Goal: Transaction & Acquisition: Purchase product/service

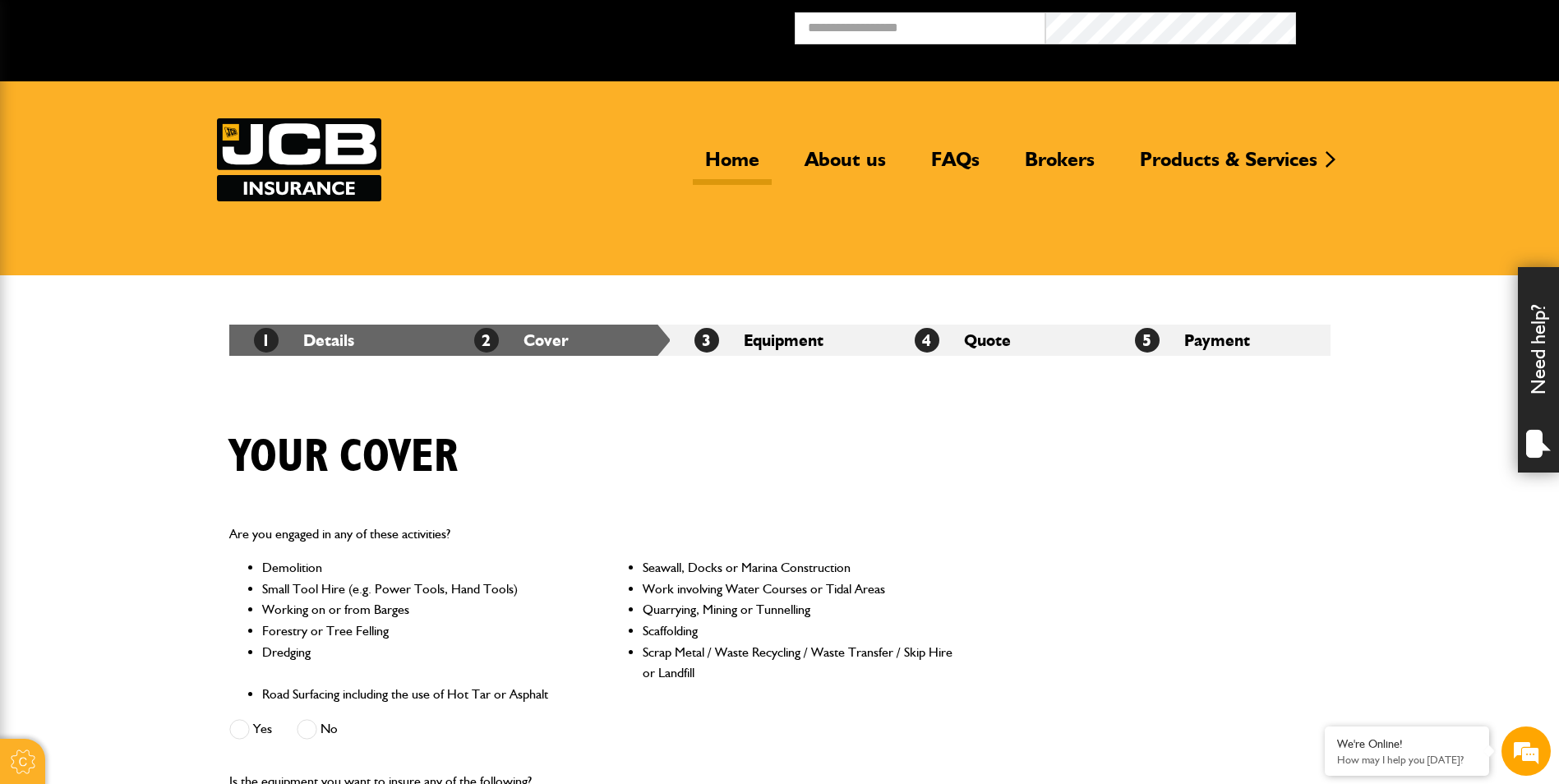
click at [731, 162] on link "Home" at bounding box center [732, 166] width 79 height 38
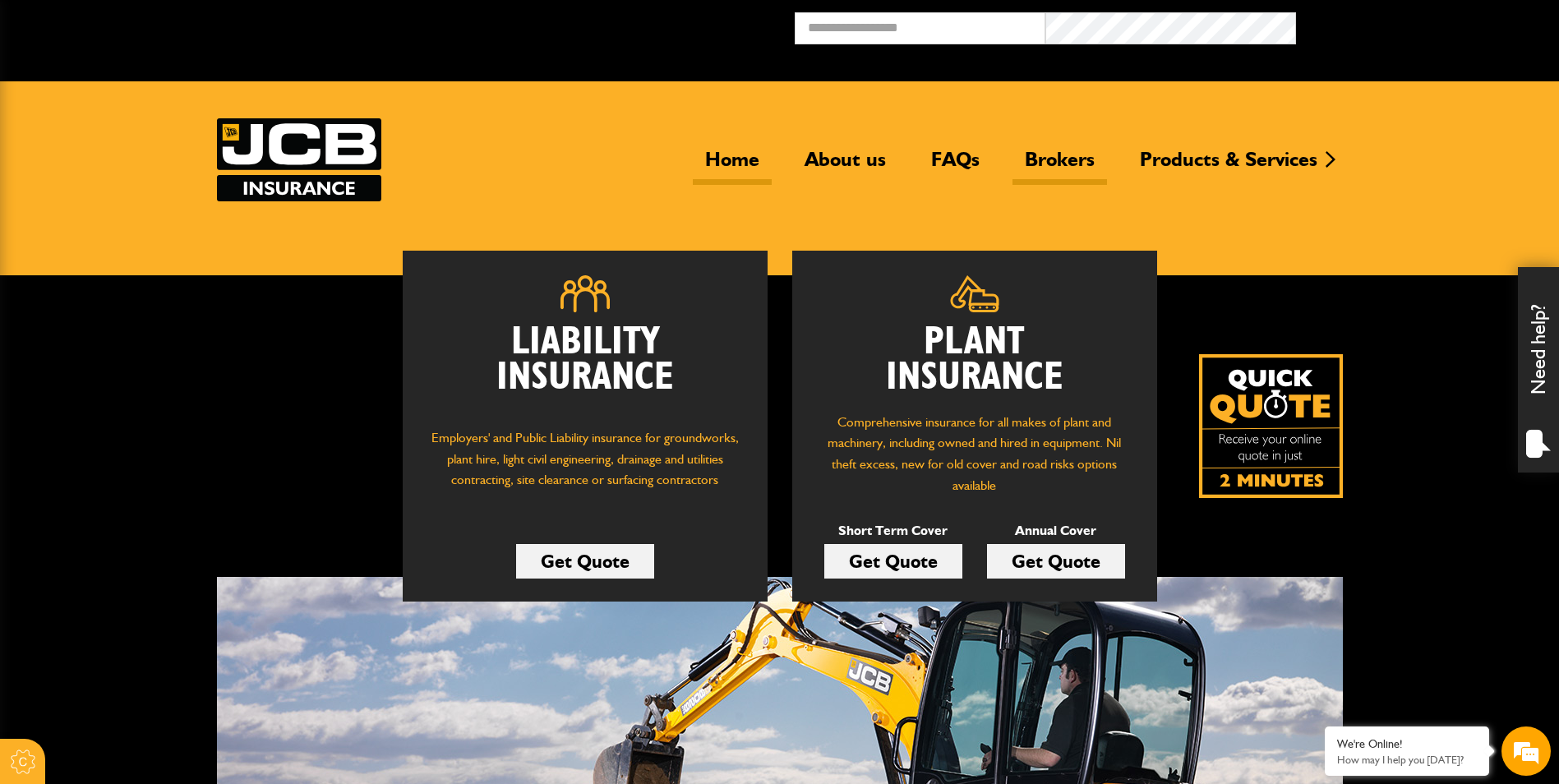
click at [1060, 156] on link "Brokers" at bounding box center [1060, 166] width 95 height 38
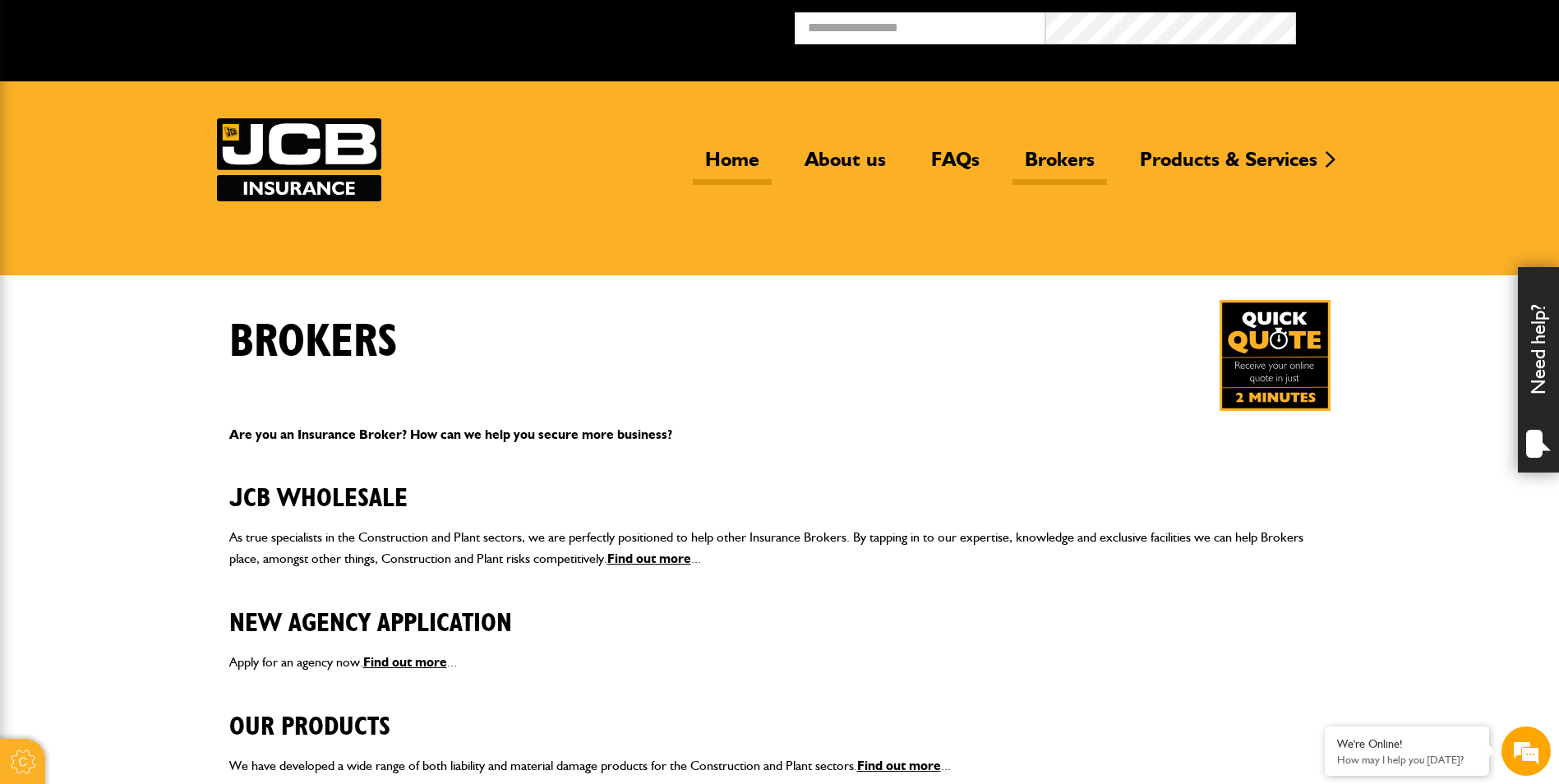
click at [735, 165] on link "Home" at bounding box center [732, 166] width 79 height 38
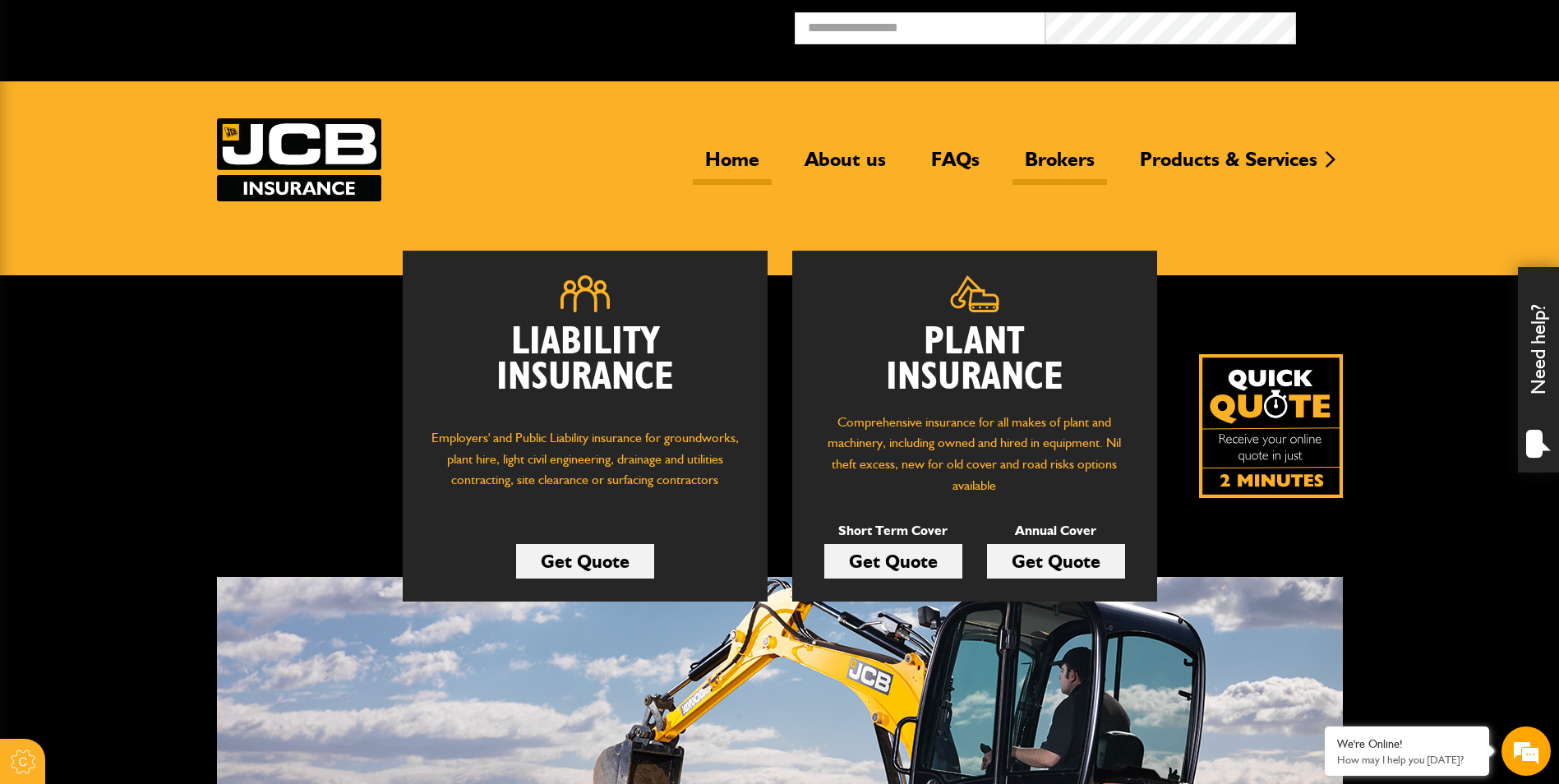
click at [1064, 165] on link "Brokers" at bounding box center [1060, 166] width 95 height 38
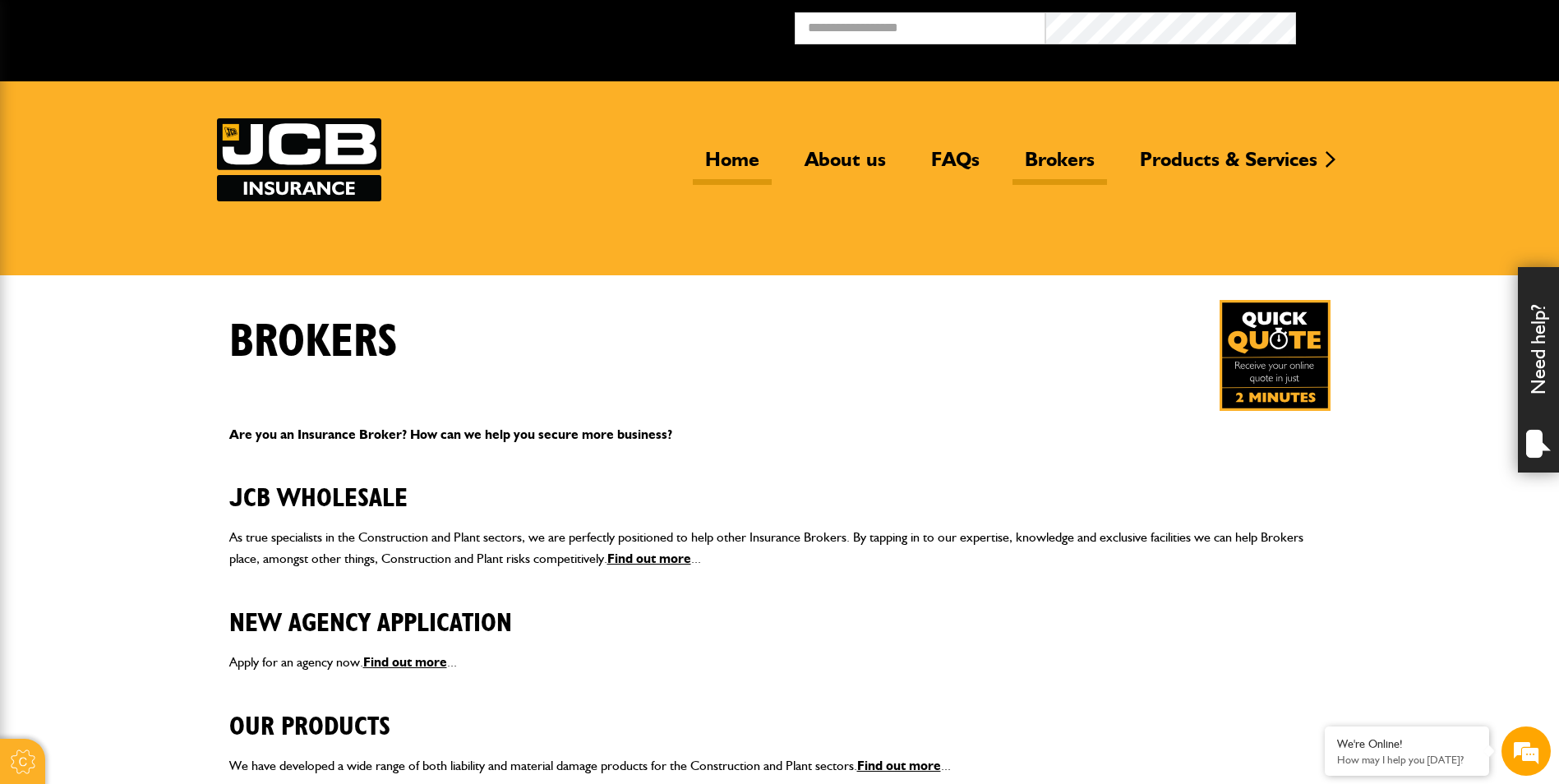
click at [740, 155] on link "Home" at bounding box center [732, 166] width 79 height 38
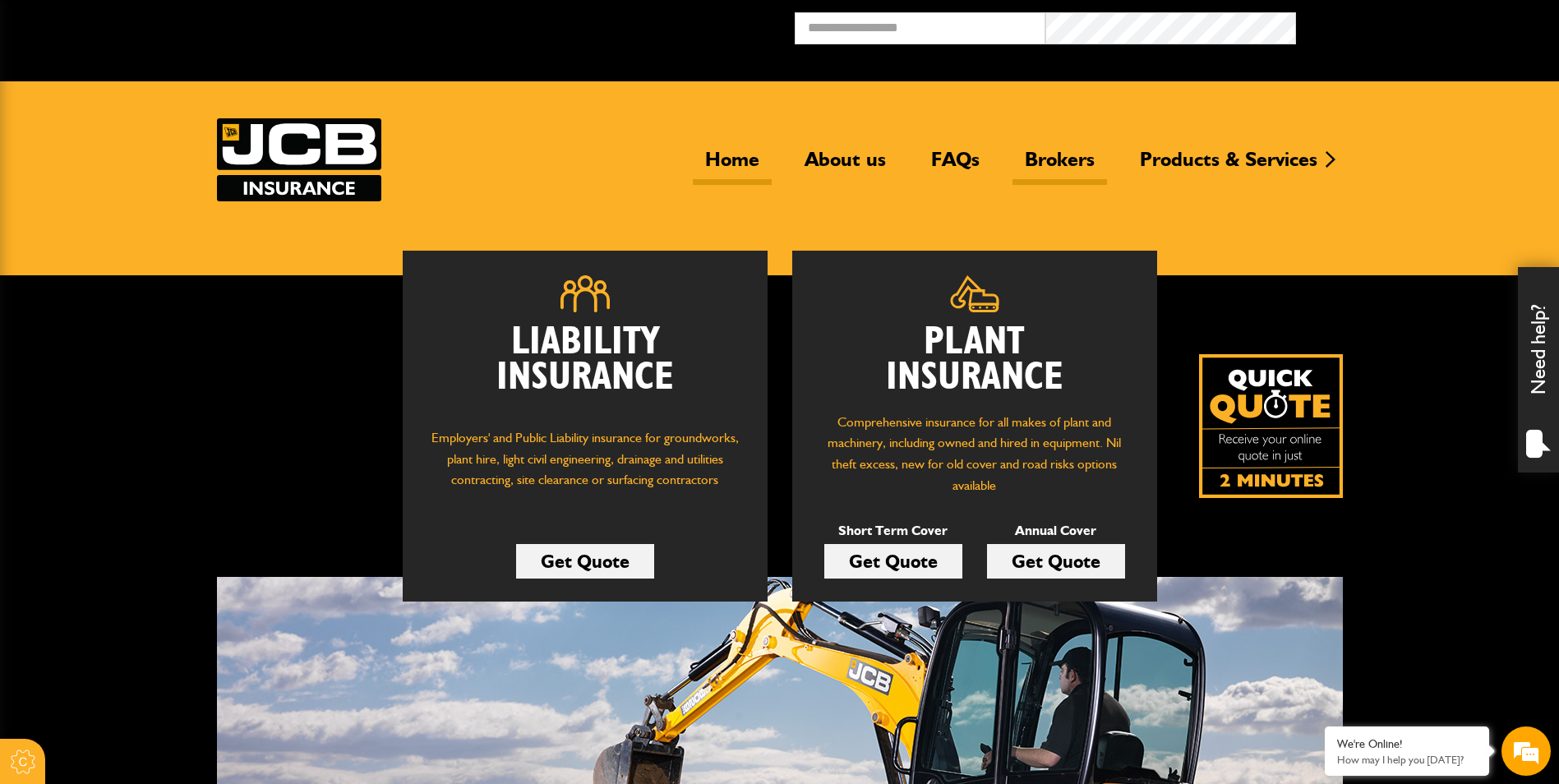
click at [1062, 158] on link "Brokers" at bounding box center [1060, 166] width 95 height 38
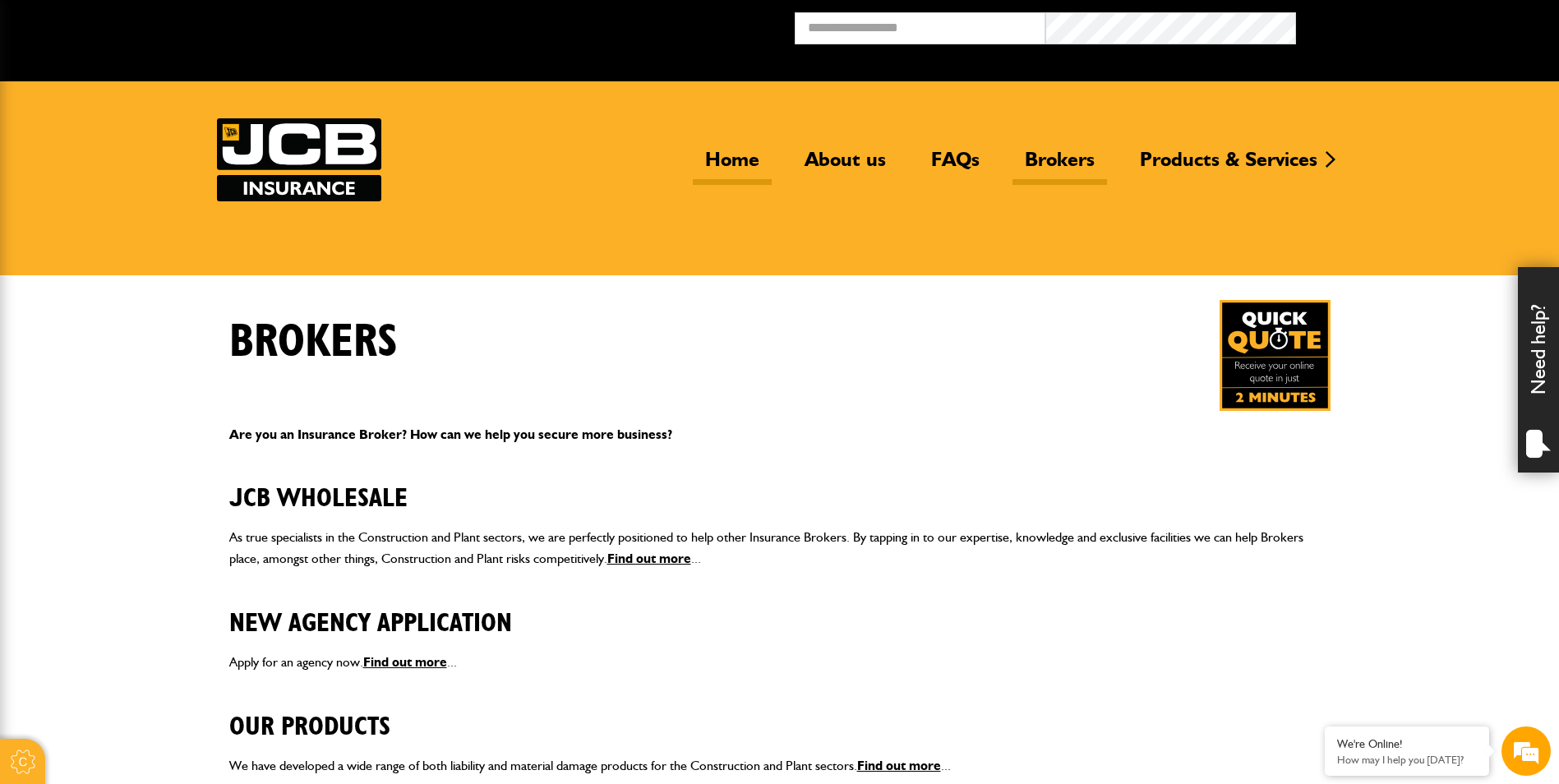
click at [737, 158] on link "Home" at bounding box center [732, 166] width 79 height 38
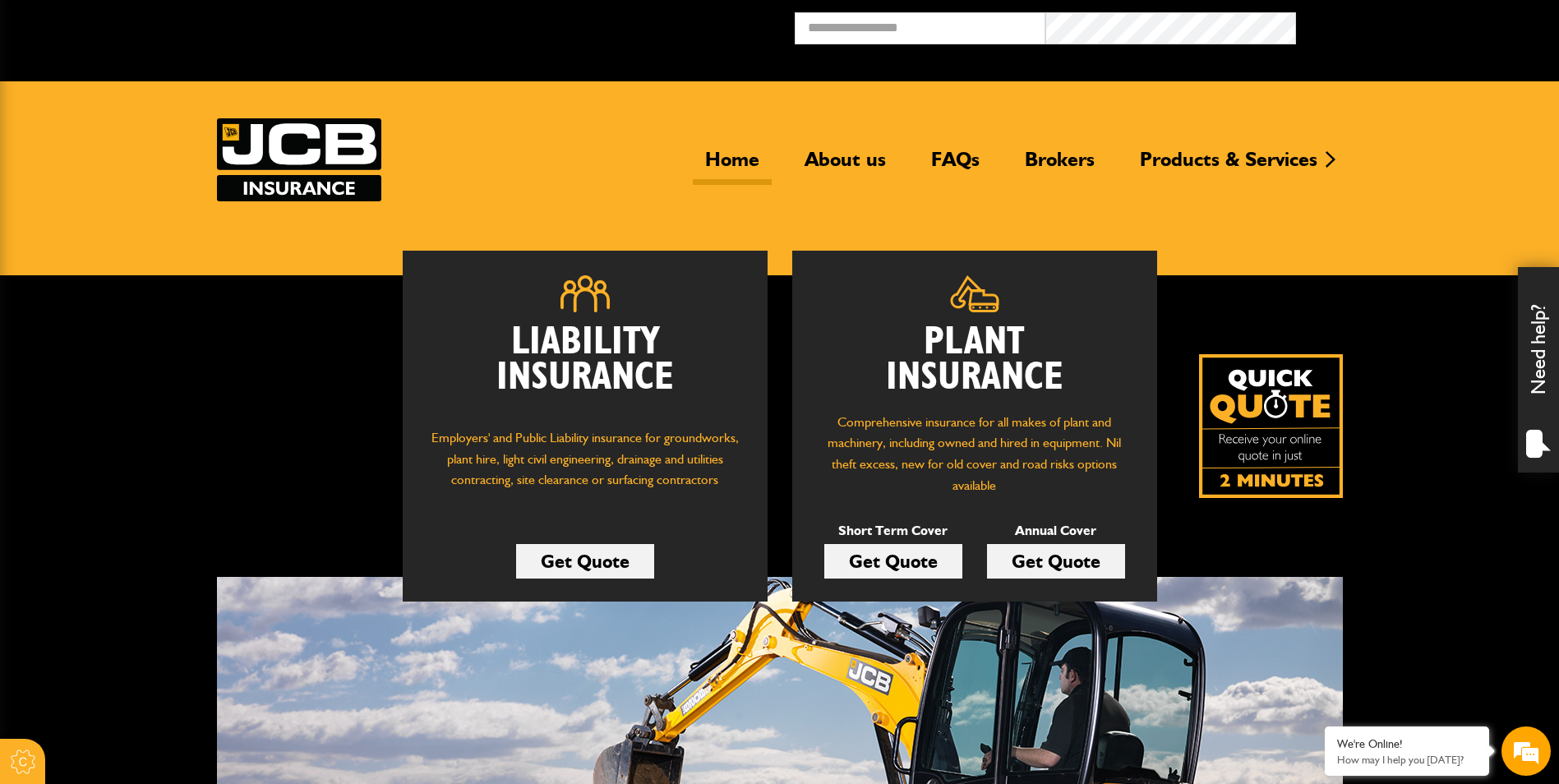
click at [918, 556] on link "Get Quote" at bounding box center [893, 561] width 138 height 35
